Goal: Task Accomplishment & Management: Complete application form

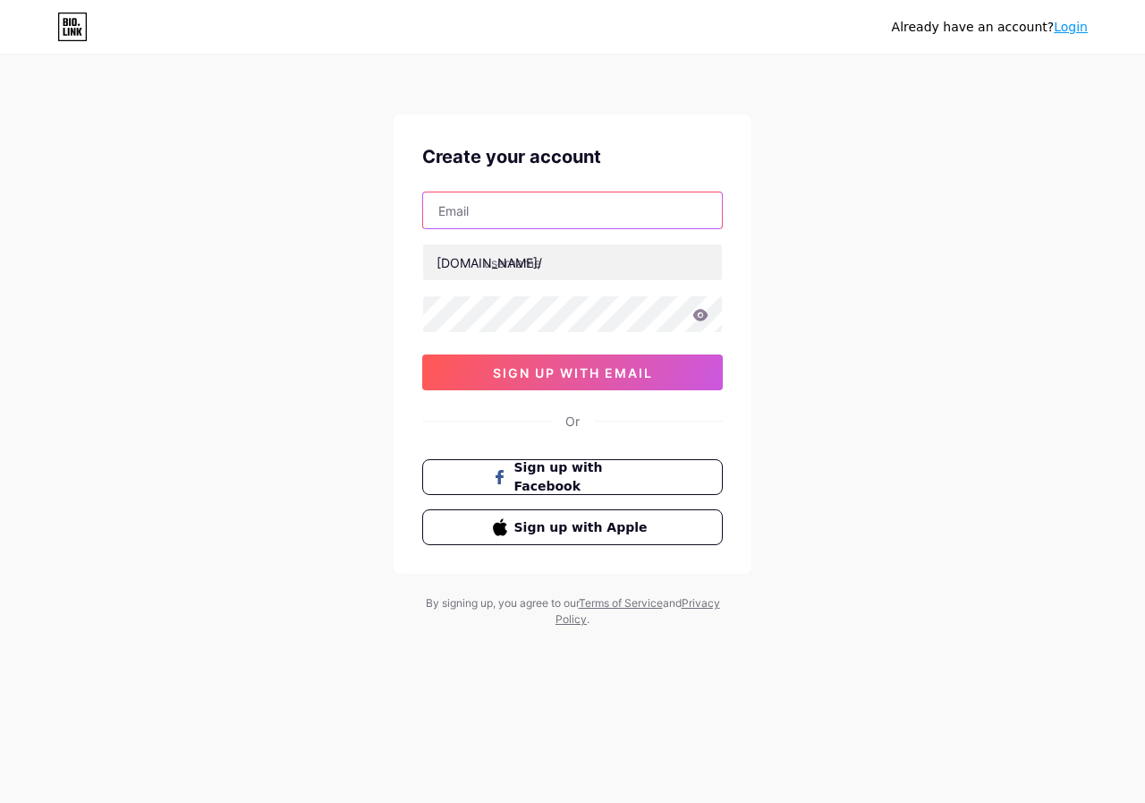
click at [465, 200] on input "text" at bounding box center [572, 210] width 299 height 36
type input "[EMAIL_ADDRESS][DOMAIN_NAME]"
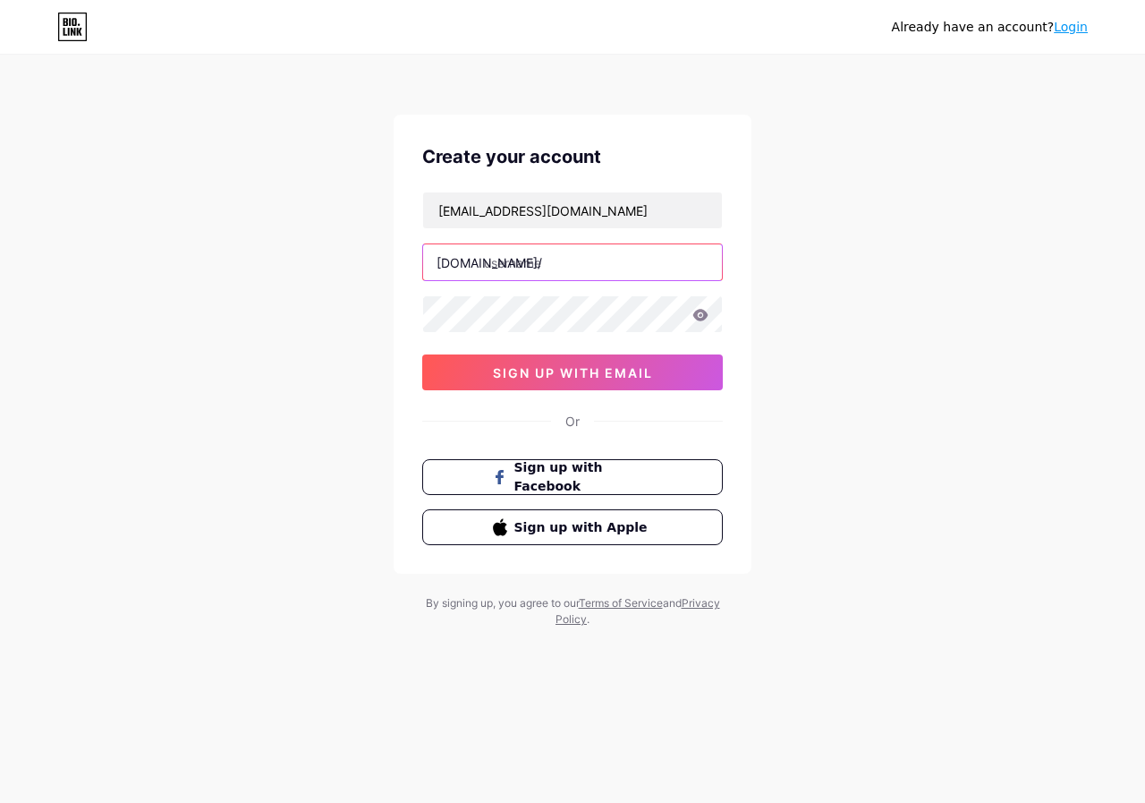
click at [514, 261] on input "text" at bounding box center [572, 262] width 299 height 36
type input "ihya"
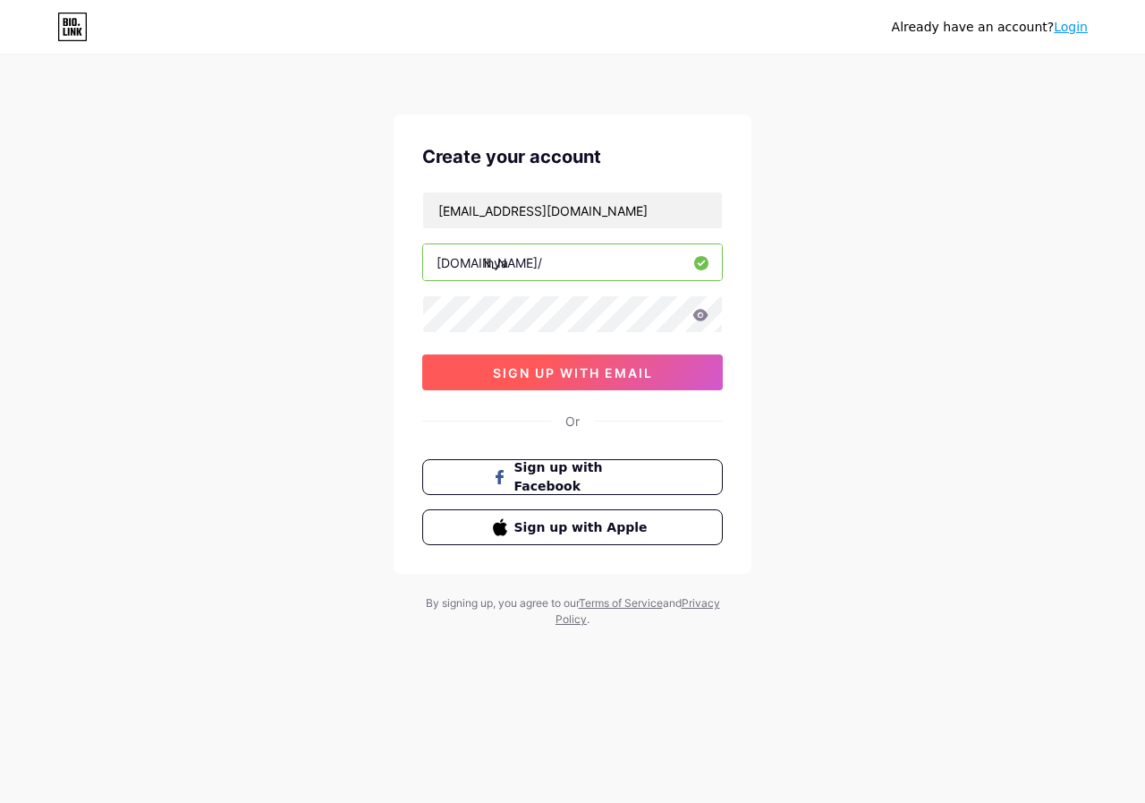
click at [649, 384] on button "sign up with email" at bounding box center [572, 372] width 301 height 36
click at [551, 276] on input "ihya" at bounding box center [572, 262] width 299 height 36
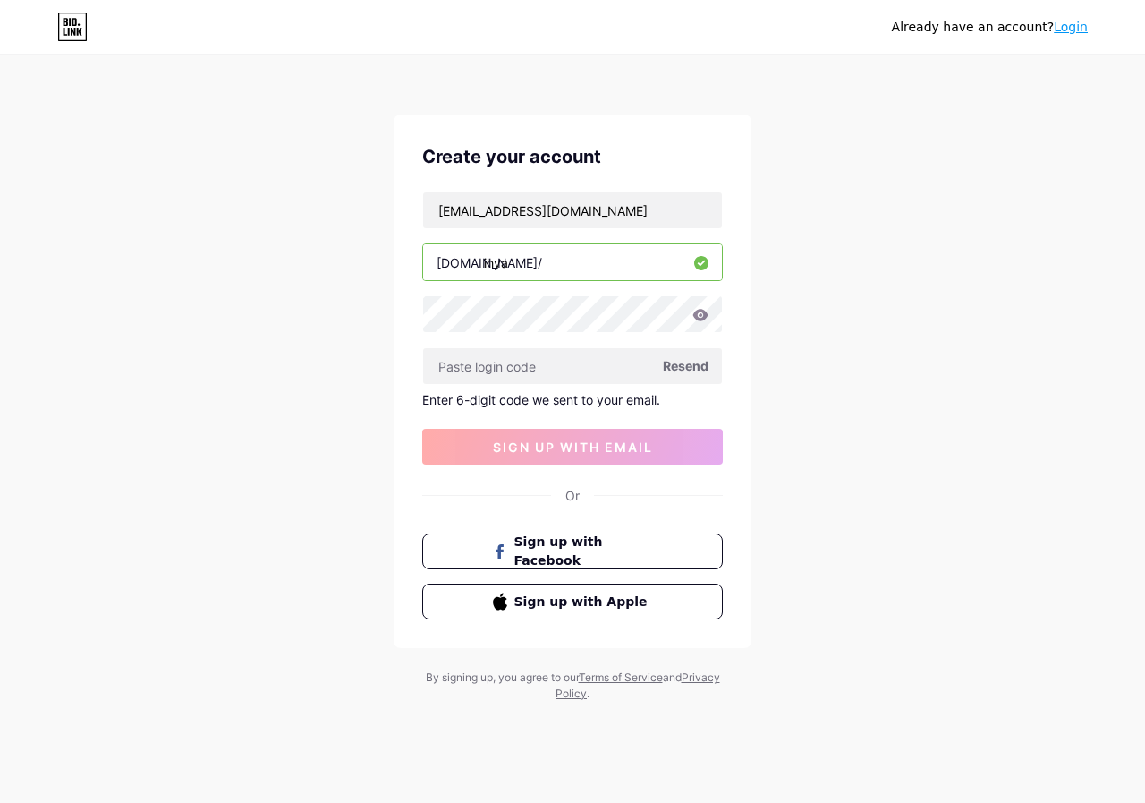
drag, startPoint x: 551, startPoint y: 276, endPoint x: 510, endPoint y: 266, distance: 42.3
click at [510, 266] on input "ihya" at bounding box center [572, 262] width 299 height 36
paste input "575596"
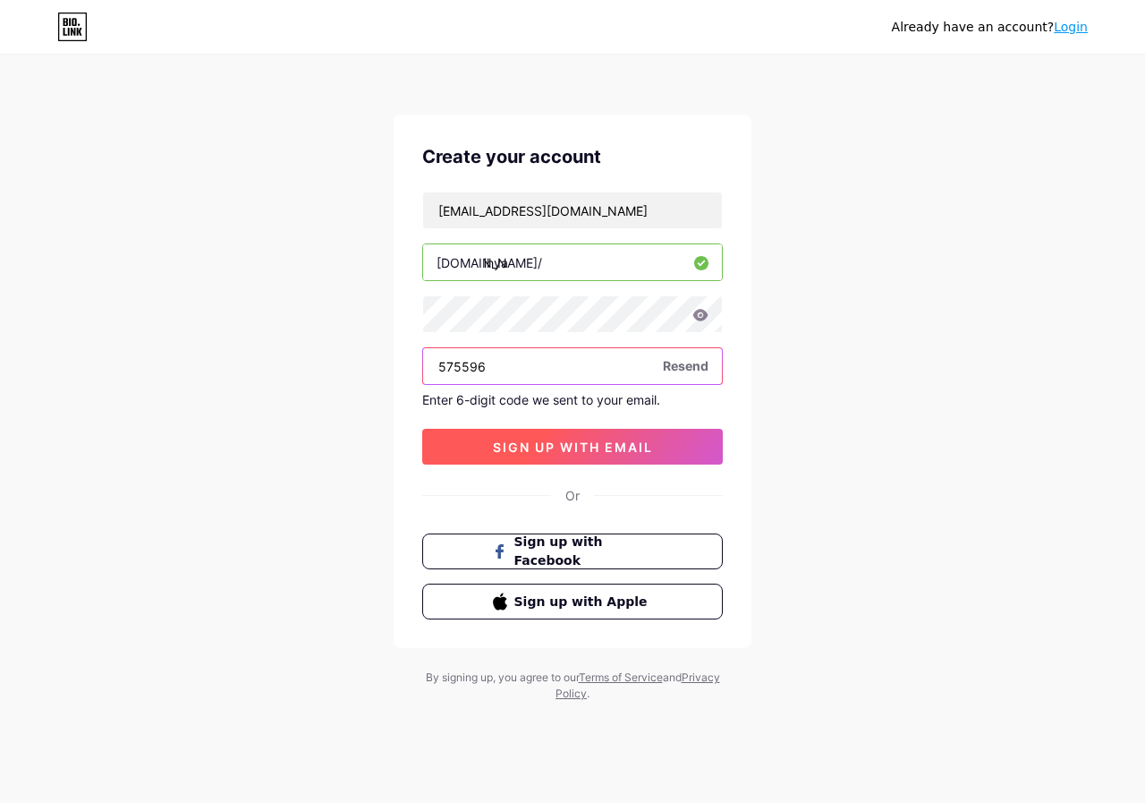
type input "575596"
click at [556, 446] on span "sign up with email" at bounding box center [573, 446] width 160 height 15
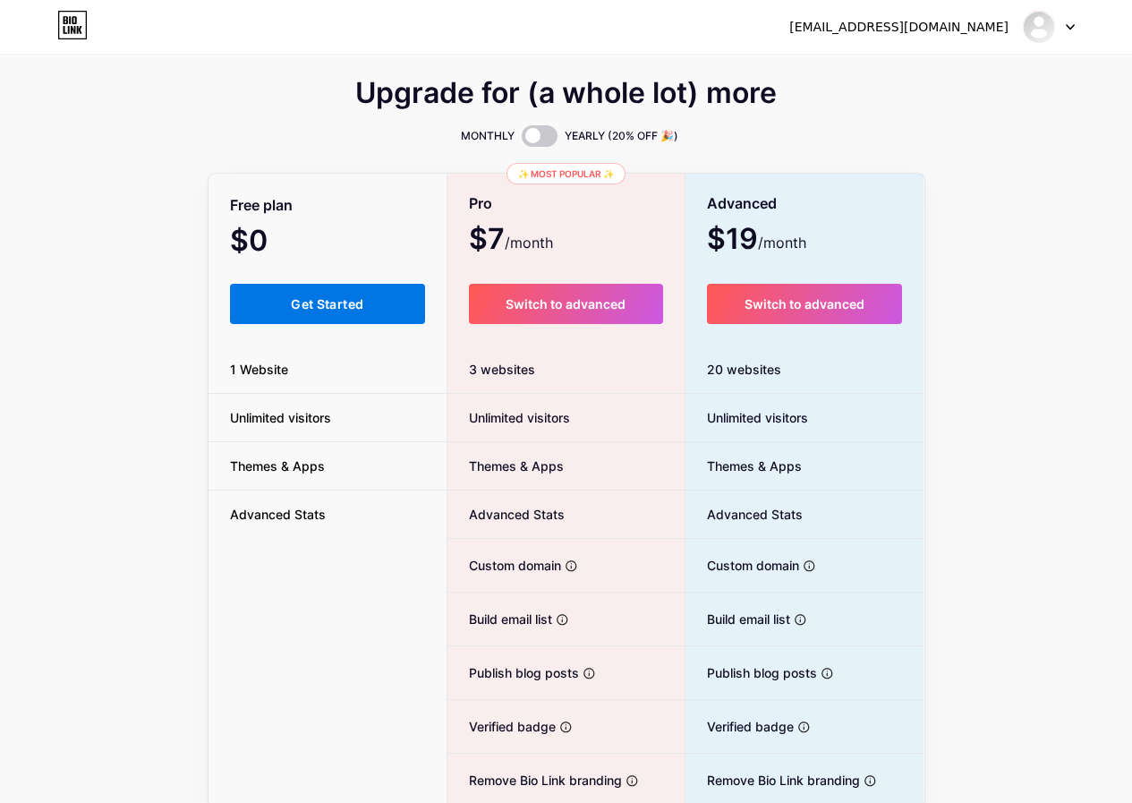
click at [342, 310] on span "Get Started" at bounding box center [327, 303] width 72 height 15
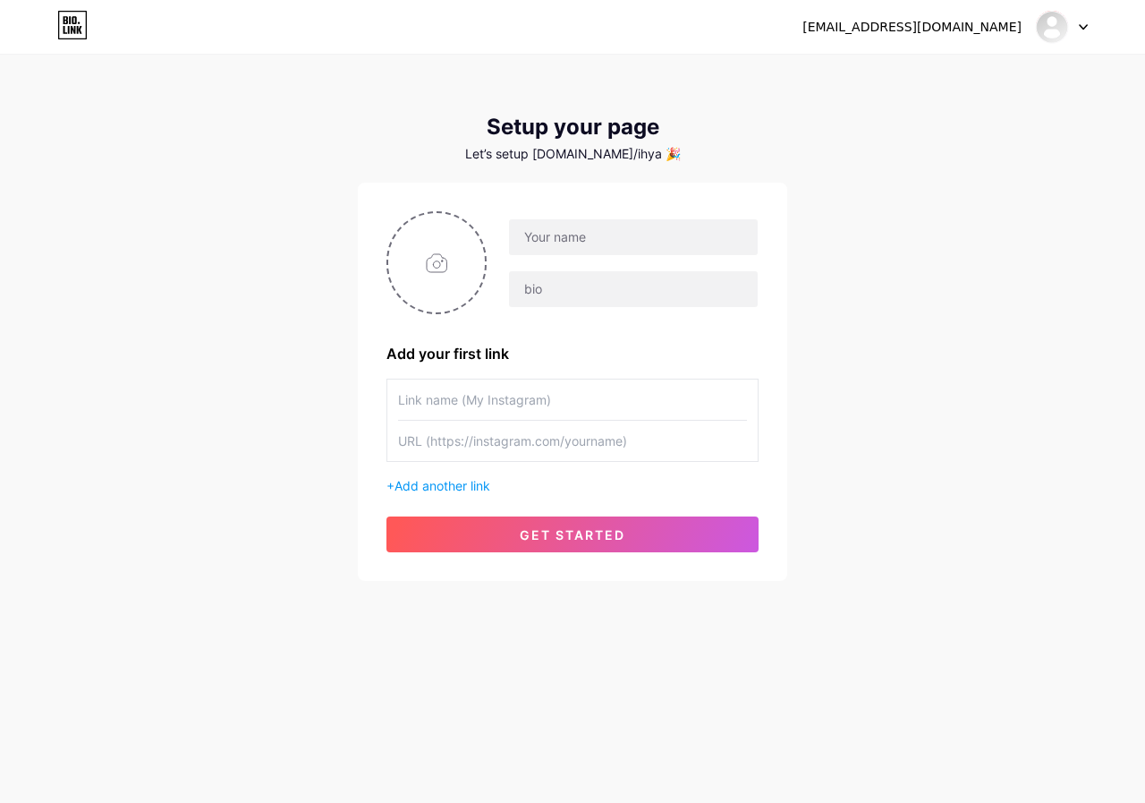
drag, startPoint x: 548, startPoint y: 245, endPoint x: 512, endPoint y: 213, distance: 48.8
click at [534, 225] on input "text" at bounding box center [633, 237] width 249 height 36
click at [544, 246] on input "text" at bounding box center [633, 237] width 249 height 36
type input "Ihya Aesthetics"
click at [548, 293] on input "text" at bounding box center [633, 289] width 249 height 36
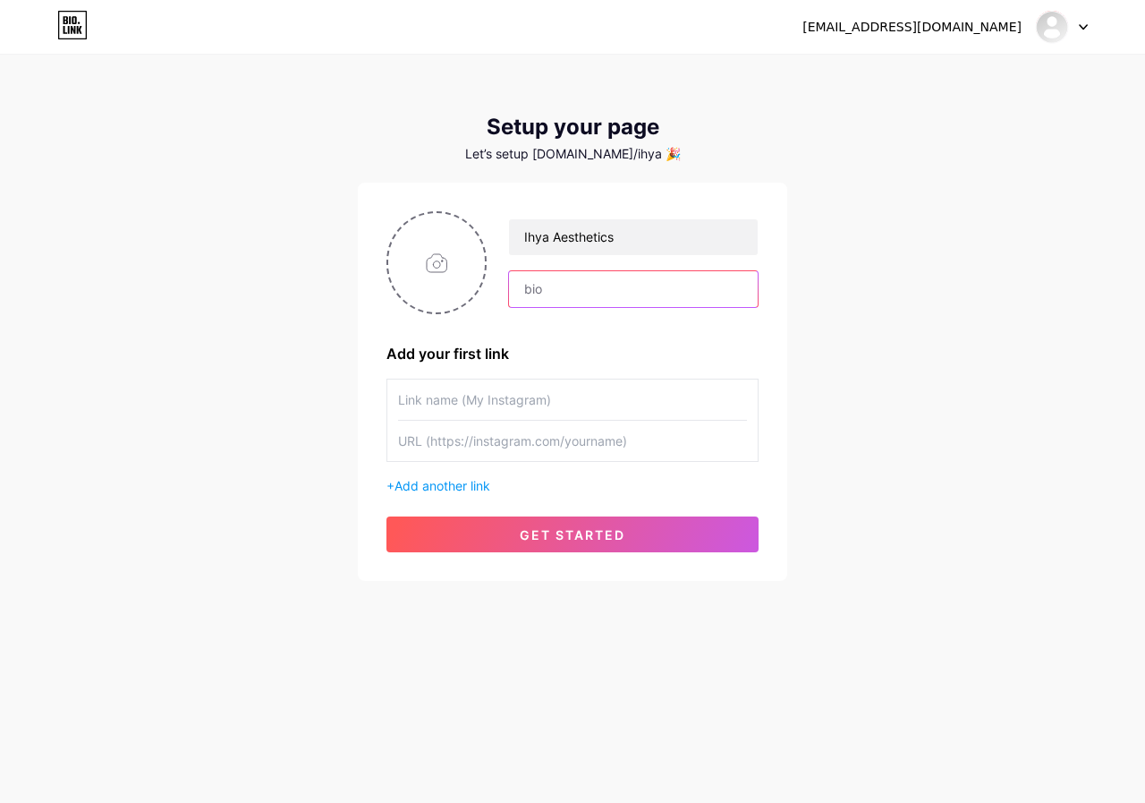
paste input "Ihya House of Aesthetics is more than just a clinic—it’s a thoughtfully designe…"
drag, startPoint x: 609, startPoint y: 282, endPoint x: 749, endPoint y: 285, distance: 139.6
click at [749, 285] on input "Ihya House of Aesthetics is more than just a clinic—it’s a thoughtfully designe…" at bounding box center [633, 289] width 249 height 36
click at [730, 292] on input "Ihya House of Aesthetics is more than just a clinic—it’s a thoughtfully designe…" at bounding box center [633, 289] width 249 height 36
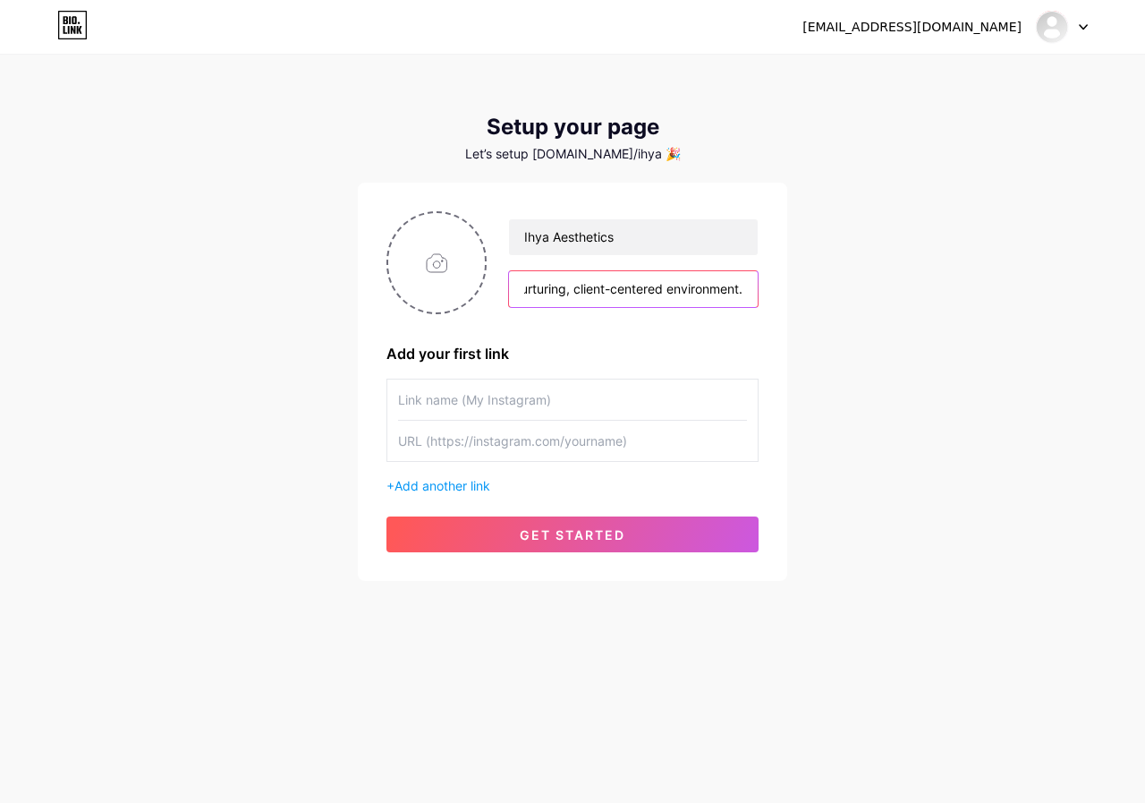
click at [730, 292] on input "Ihya House of Aesthetics is more than just a clinic—it’s a thoughtfully designe…" at bounding box center [633, 289] width 249 height 36
type input "Ihya House of Aesthetics is more than just a clinic—it’s a thoughtfully designe…"
click at [440, 401] on input "text" at bounding box center [572, 399] width 349 height 40
type input "M"
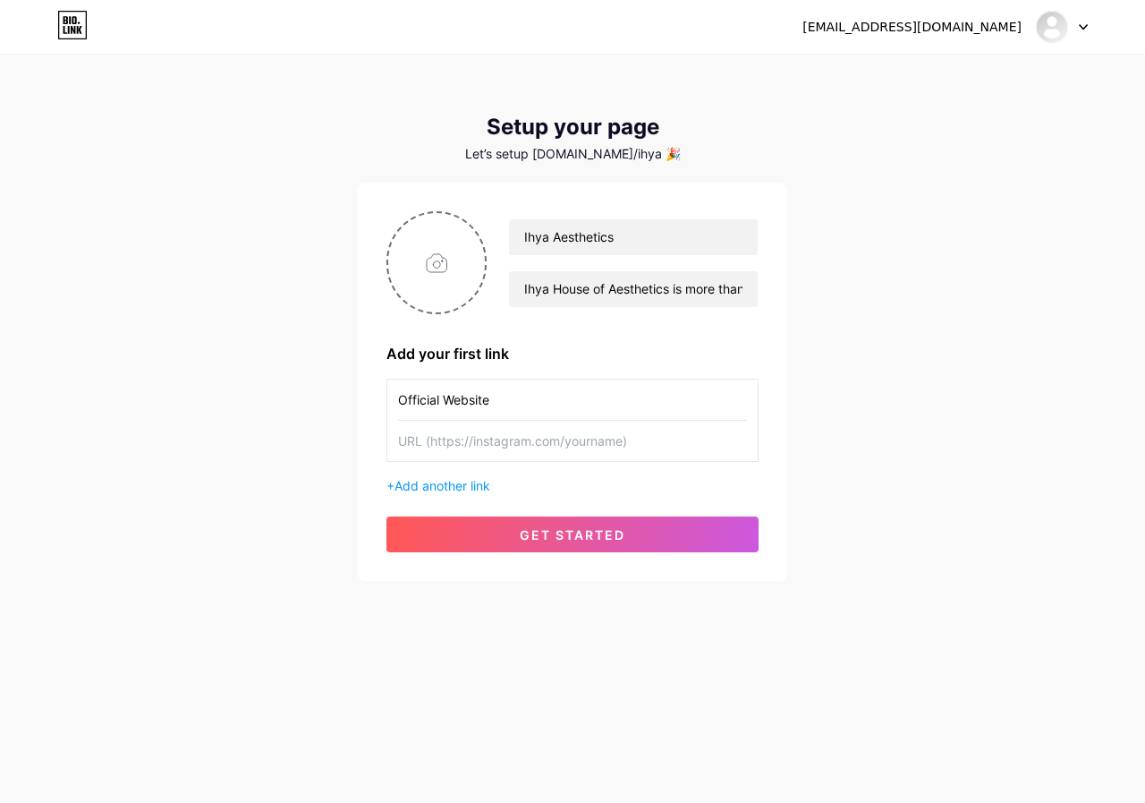
type input "Official Website"
click at [446, 436] on input "text" at bounding box center [572, 441] width 349 height 40
paste input "[URL][DOMAIN_NAME]"
type input "[URL][DOMAIN_NAME]"
click at [416, 309] on input "file" at bounding box center [436, 262] width 97 height 99
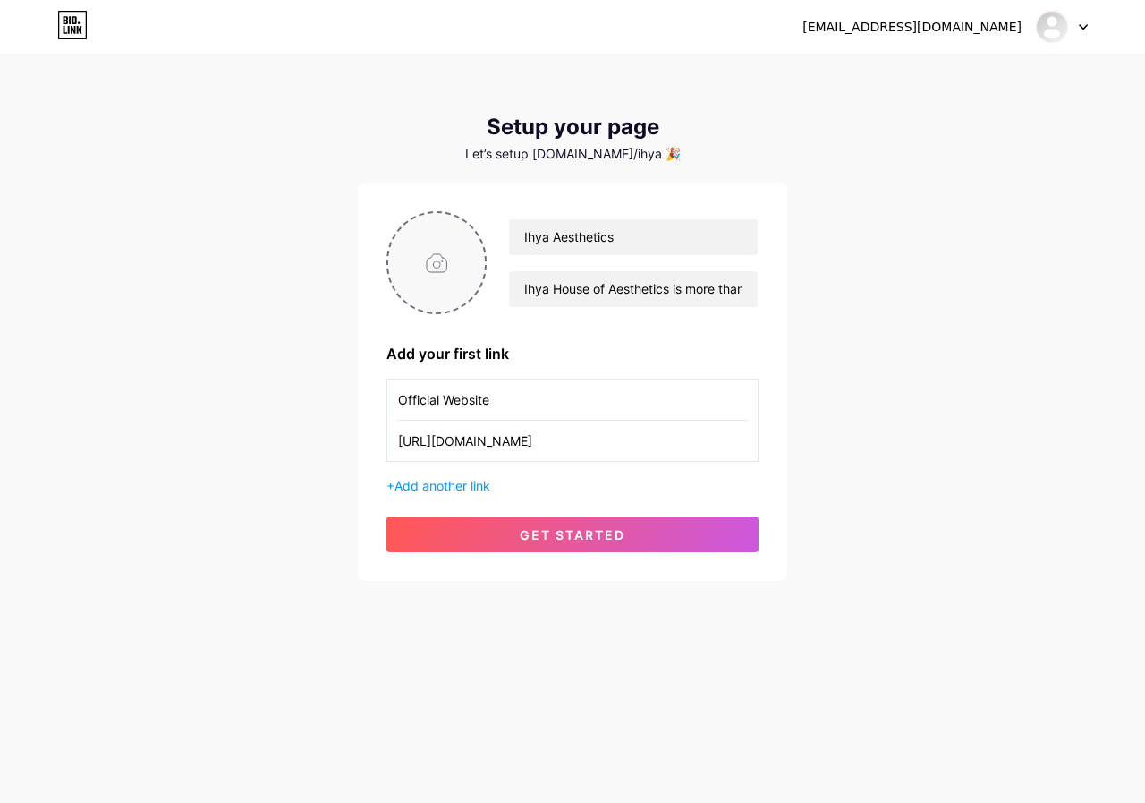
type input "C:\fakepath\ihya-logo-gold.png"
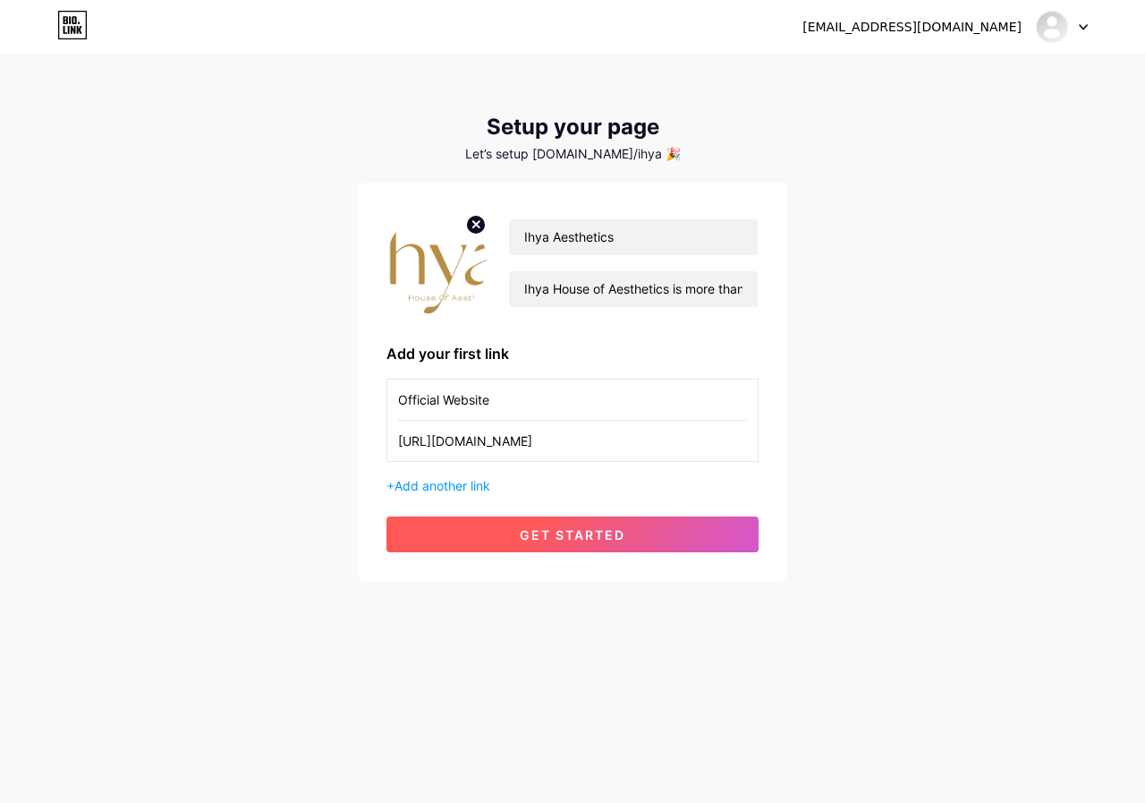
click at [575, 532] on span "get started" at bounding box center [573, 534] width 106 height 15
click at [0, 0] on span at bounding box center [0, 0] width 0 height 0
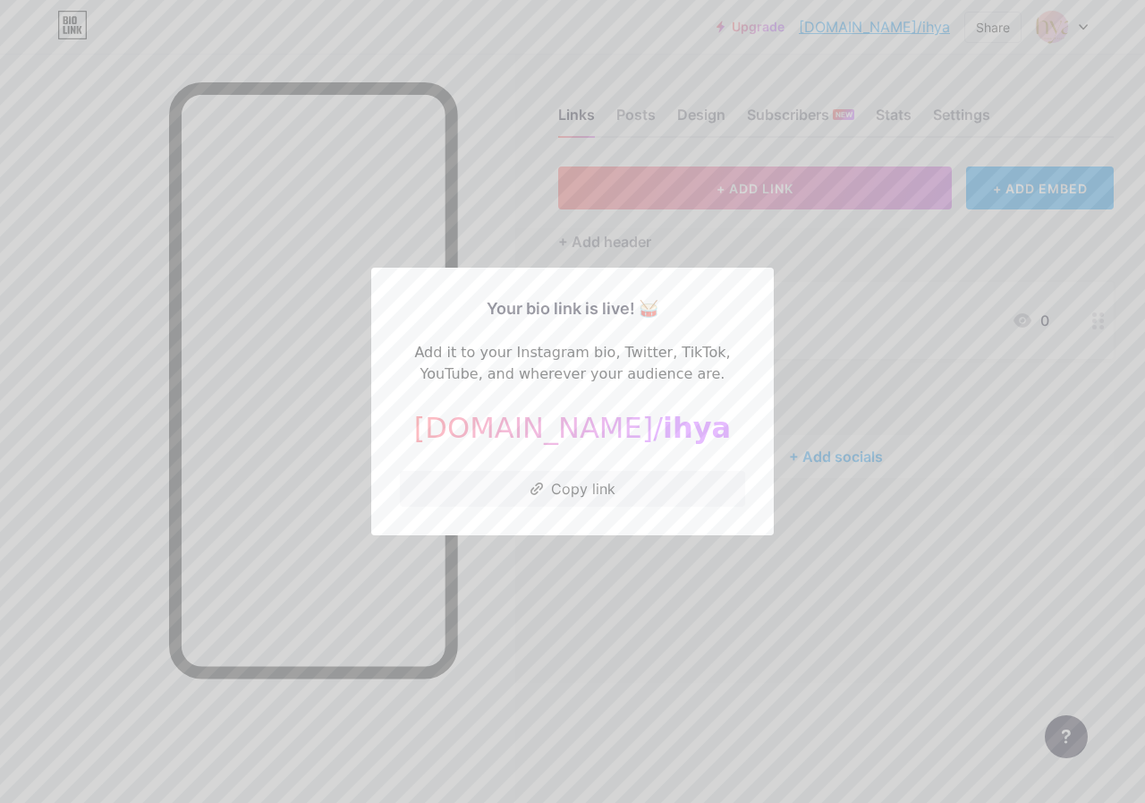
click at [543, 434] on div "[DOMAIN_NAME]/ ihya" at bounding box center [572, 427] width 345 height 43
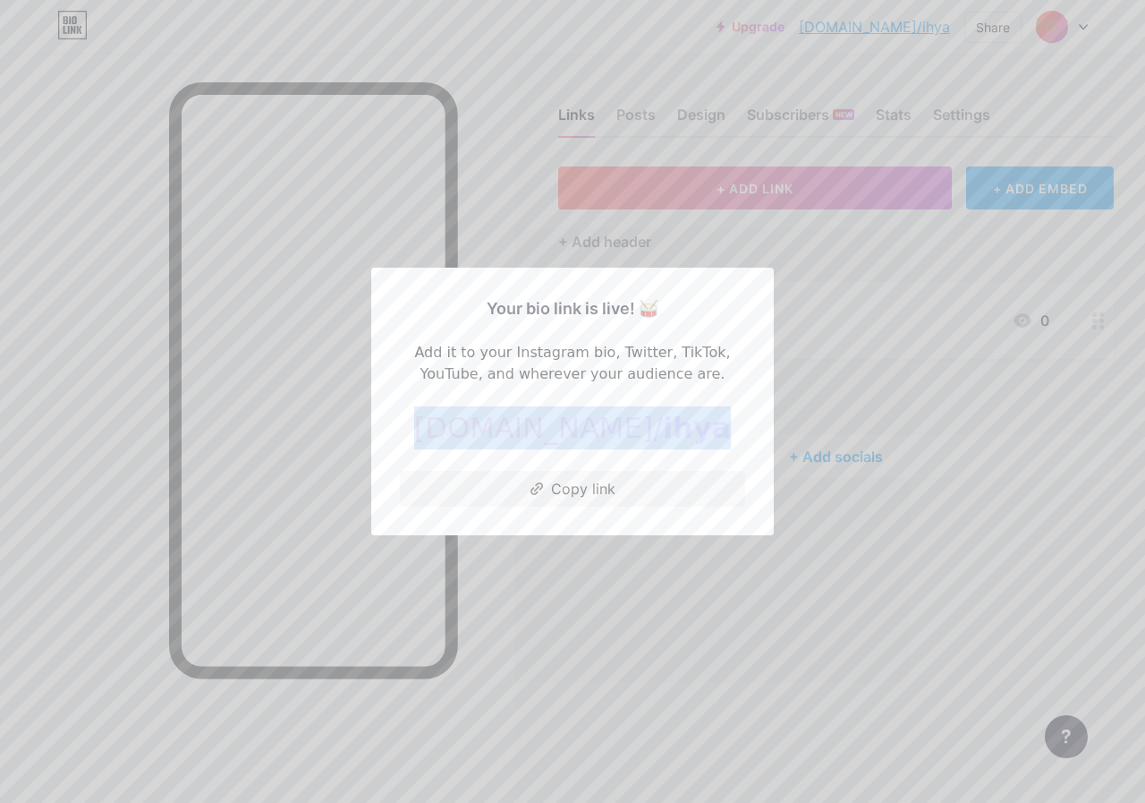
click at [543, 434] on div "[DOMAIN_NAME]/ ihya" at bounding box center [572, 427] width 345 height 43
